Goal: Task Accomplishment & Management: Manage account settings

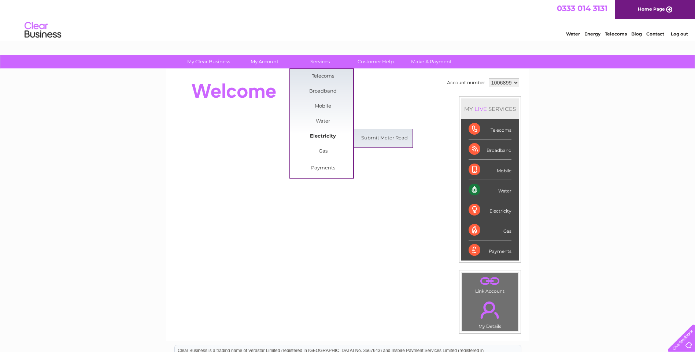
click at [318, 134] on link "Electricity" at bounding box center [323, 136] width 60 height 15
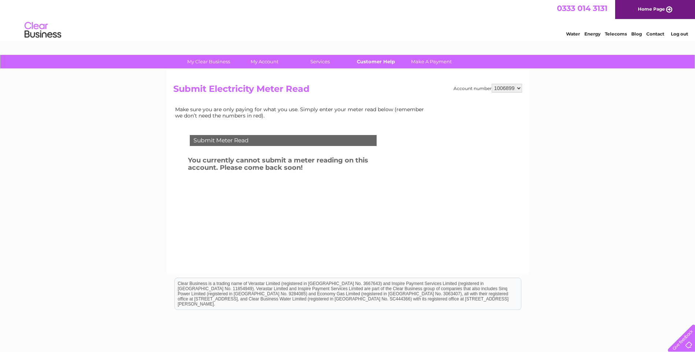
click at [371, 59] on link "Customer Help" at bounding box center [375, 62] width 60 height 14
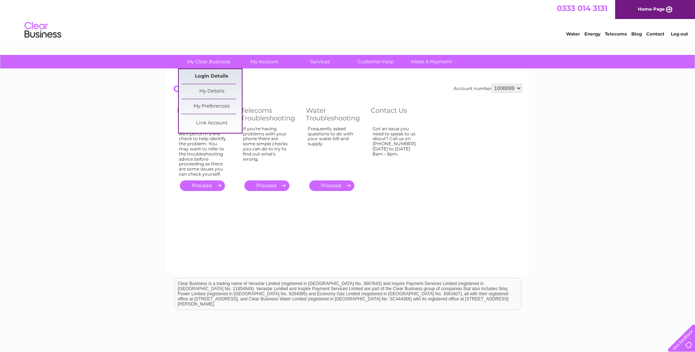
click at [197, 76] on link "Login Details" at bounding box center [211, 76] width 60 height 15
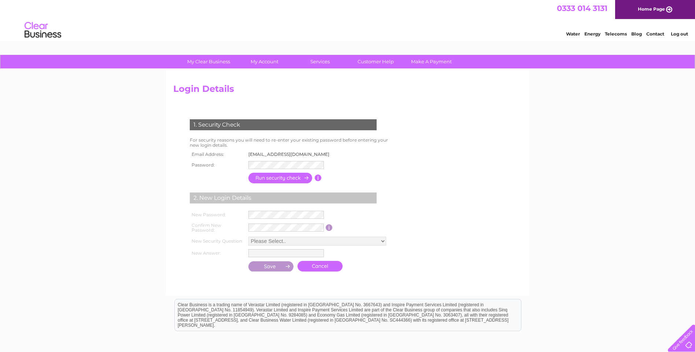
click at [280, 179] on input "button" at bounding box center [280, 178] width 64 height 11
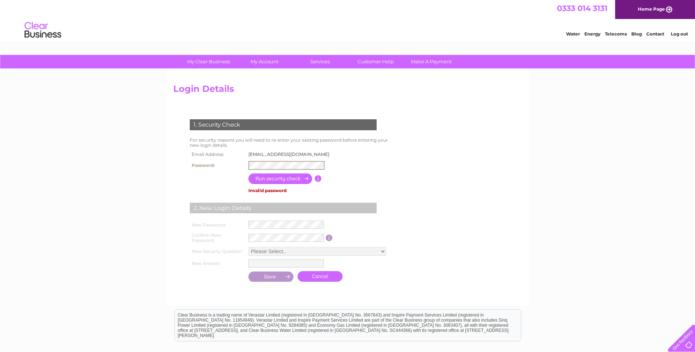
click at [223, 160] on tr "Password:" at bounding box center [262, 165] width 148 height 12
click at [287, 179] on input "button" at bounding box center [280, 178] width 64 height 11
